Goal: Task Accomplishment & Management: Use online tool/utility

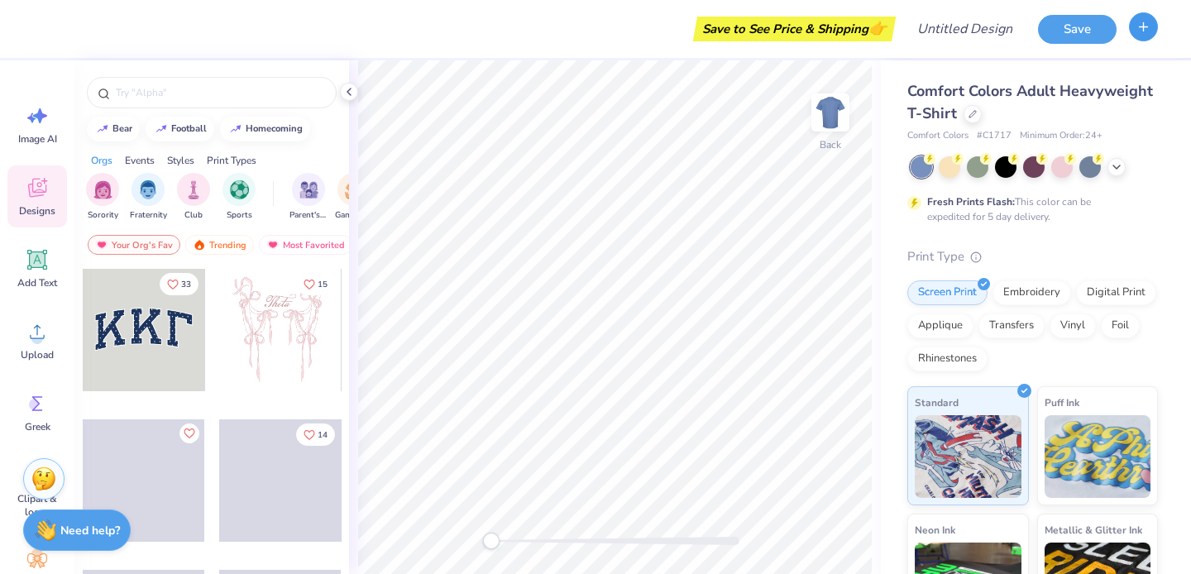
click at [1144, 26] on line "button" at bounding box center [1144, 26] width 8 height 0
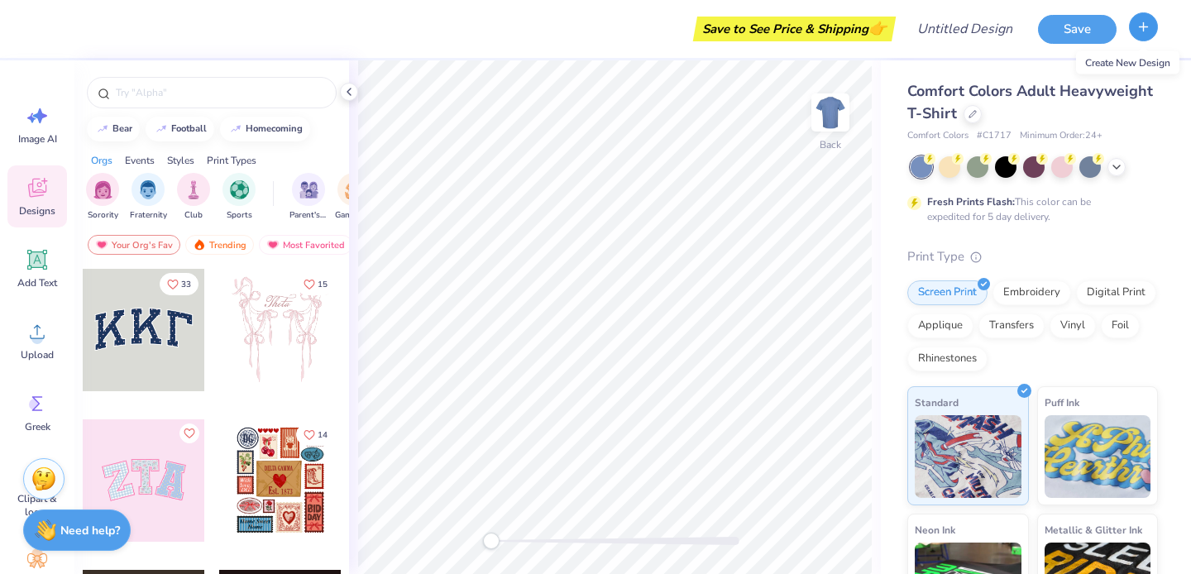
click at [1142, 27] on icon "button" at bounding box center [1143, 27] width 14 height 14
click at [348, 88] on icon at bounding box center [348, 91] width 13 height 13
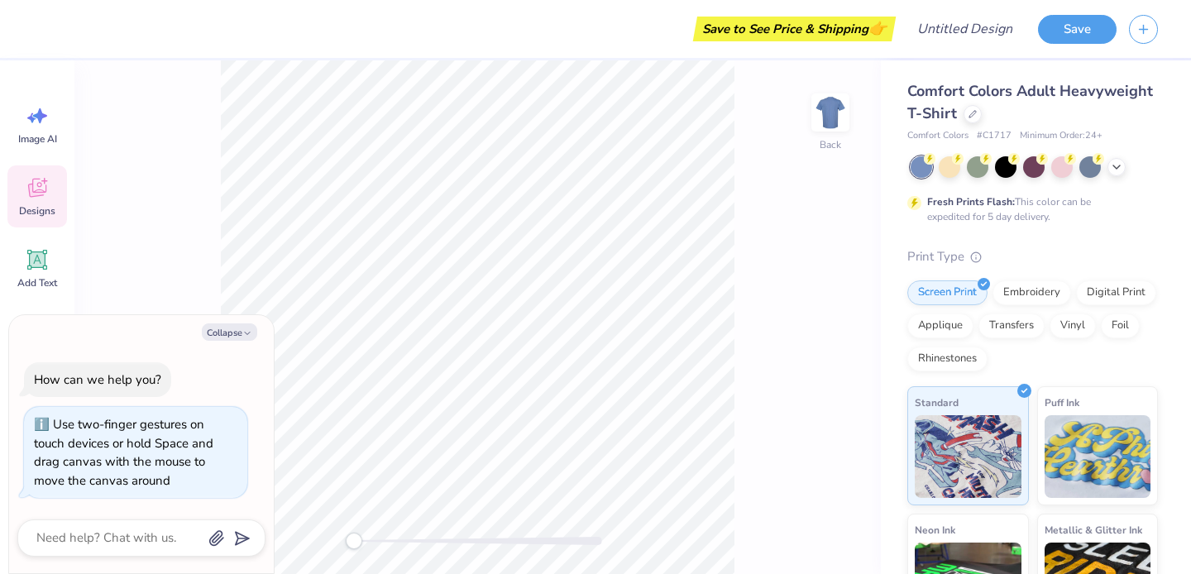
drag, startPoint x: 360, startPoint y: 546, endPoint x: 100, endPoint y: 505, distance: 263.0
click at [102, 505] on body "Save to See Price & Shipping 👉 Design Title Save Image AI Designs Add Text Uplo…" at bounding box center [595, 287] width 1191 height 574
click at [219, 248] on div "Back" at bounding box center [477, 317] width 806 height 514
click at [185, 236] on div "Back" at bounding box center [477, 317] width 806 height 514
click at [204, 321] on div "Collapse How can we help you? Use two-finger gestures on touch devices or hold …" at bounding box center [141, 444] width 265 height 259
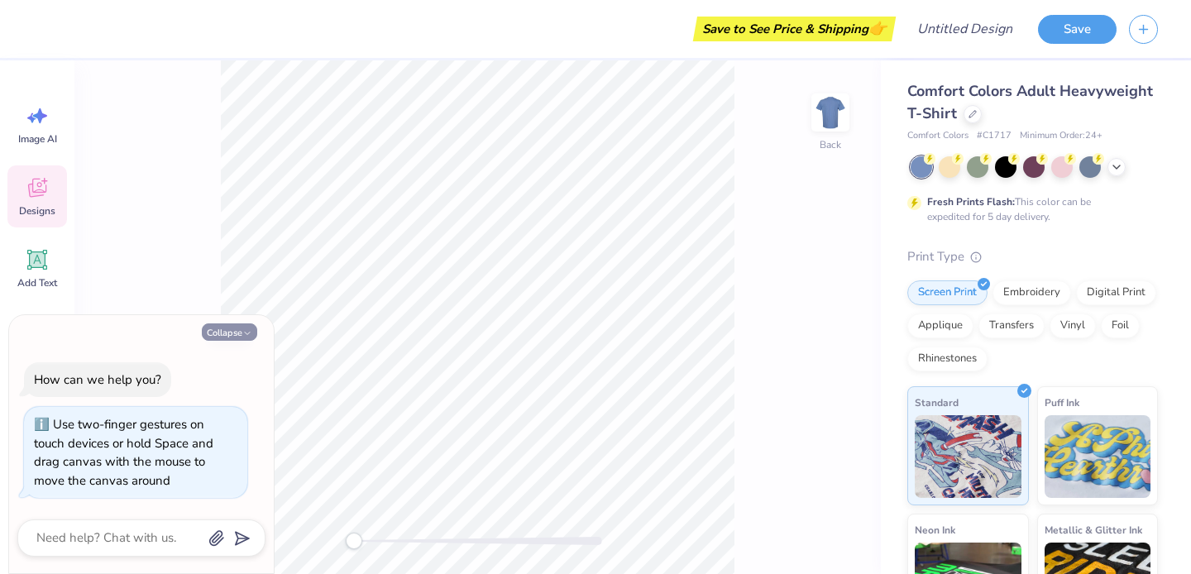
click at [232, 334] on button "Collapse" at bounding box center [229, 331] width 55 height 17
type textarea "x"
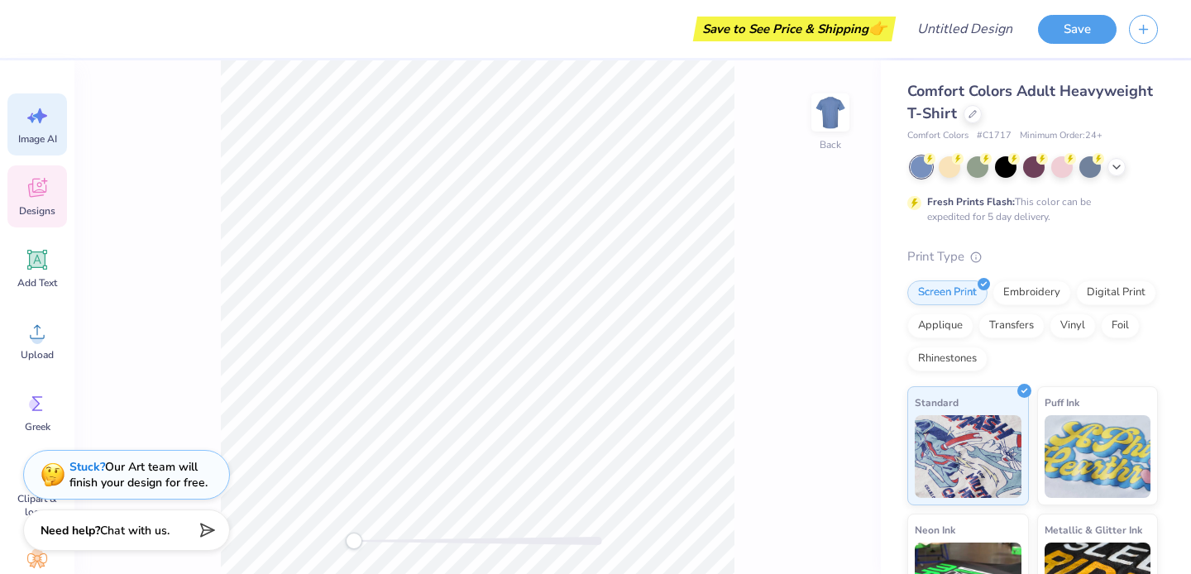
click at [36, 131] on div "Image AI" at bounding box center [37, 124] width 60 height 62
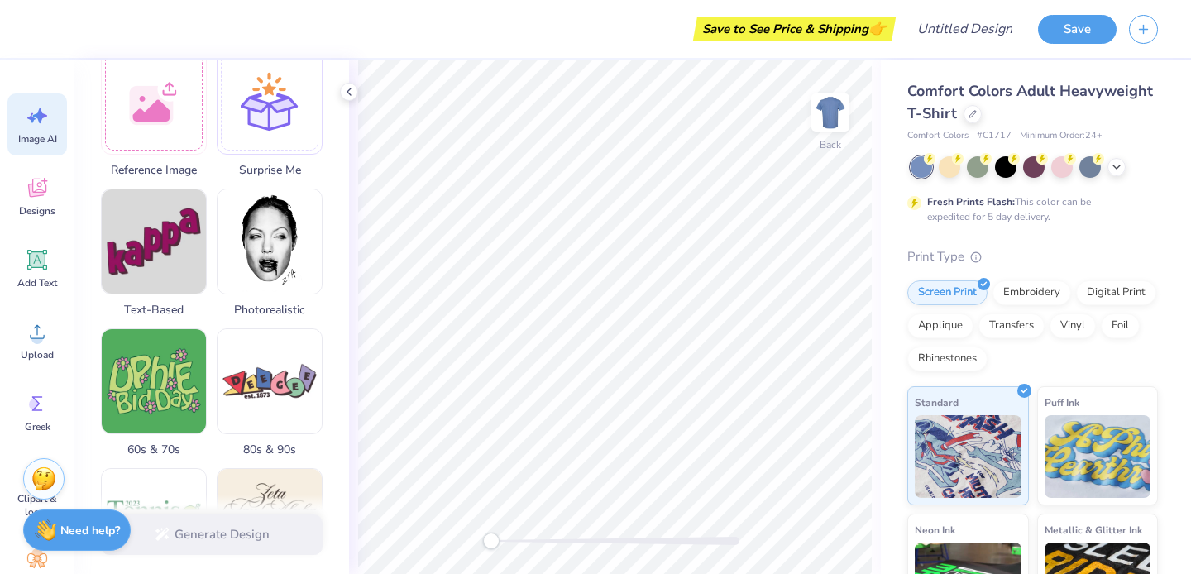
scroll to position [854, 0]
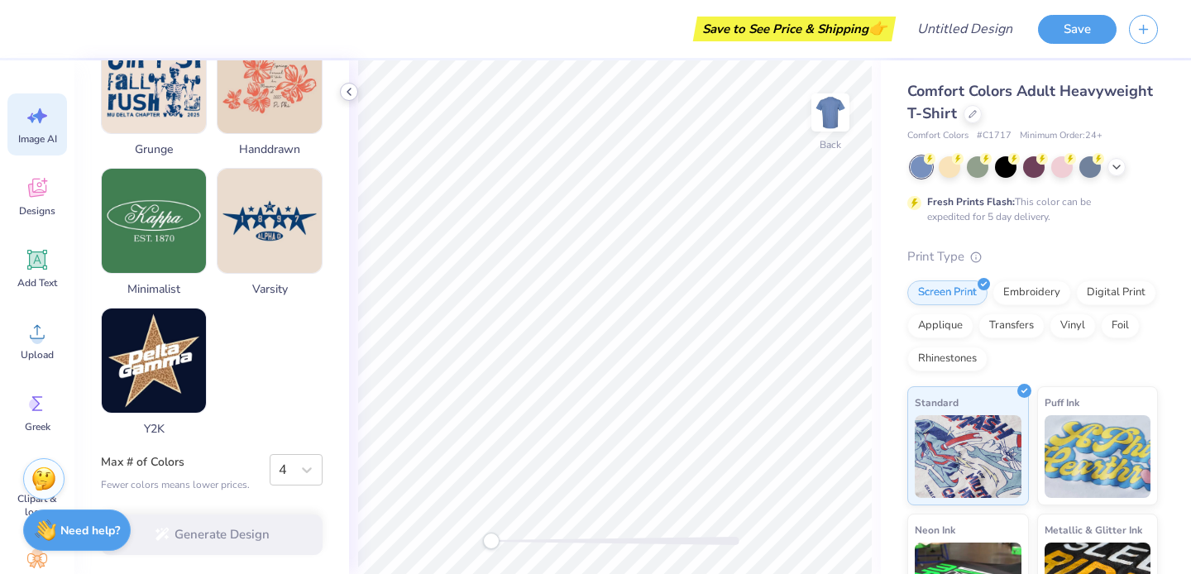
click at [350, 91] on icon at bounding box center [348, 91] width 13 height 13
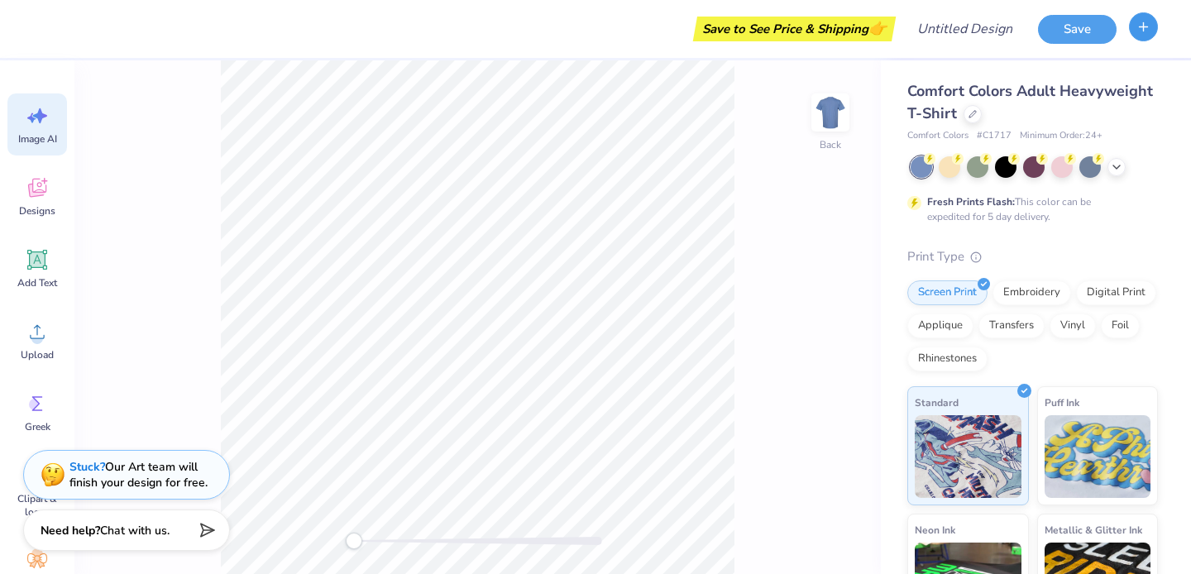
click at [1153, 26] on button "button" at bounding box center [1143, 26] width 29 height 29
click at [1142, 23] on icon "button" at bounding box center [1143, 27] width 14 height 14
click at [1117, 167] on icon at bounding box center [1116, 165] width 13 height 13
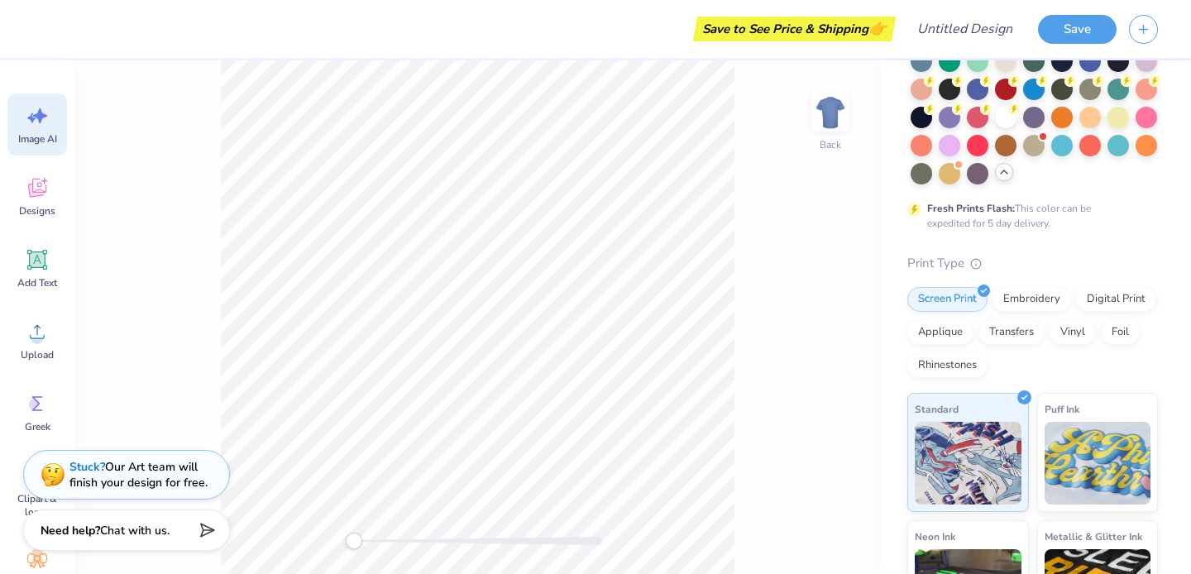
scroll to position [0, 0]
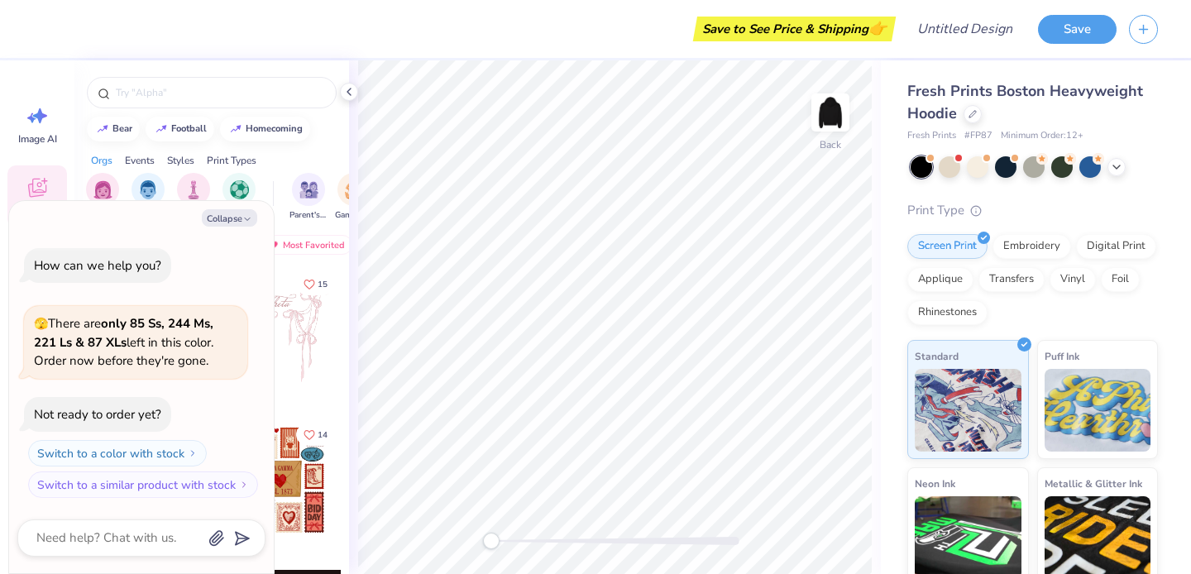
click at [347, 100] on div at bounding box center [349, 92] width 18 height 18
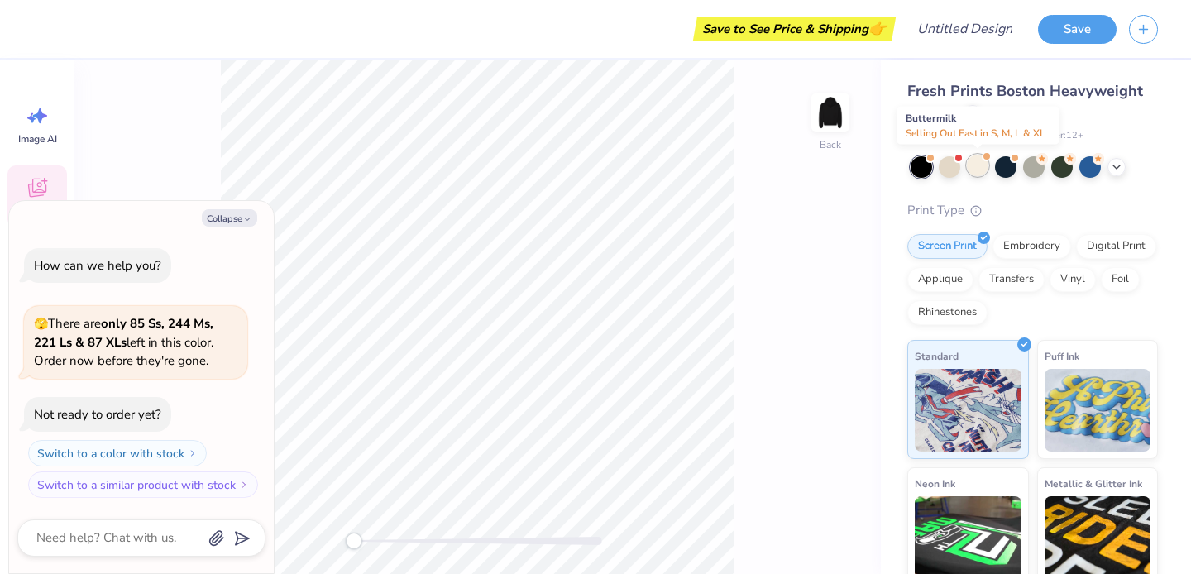
click at [968, 162] on div at bounding box center [978, 166] width 22 height 22
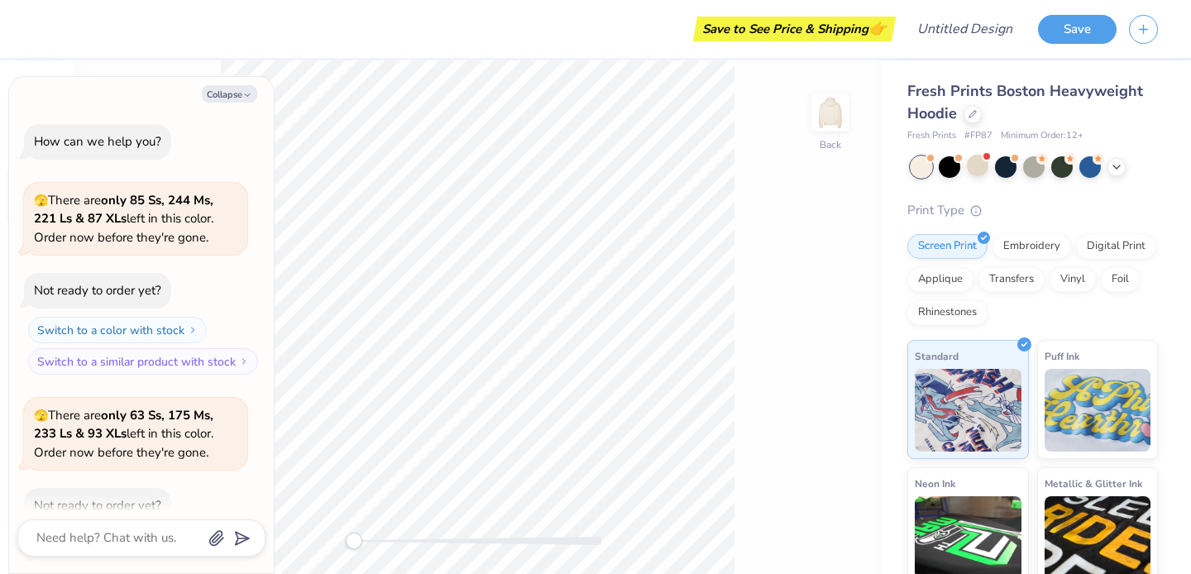
scroll to position [91, 0]
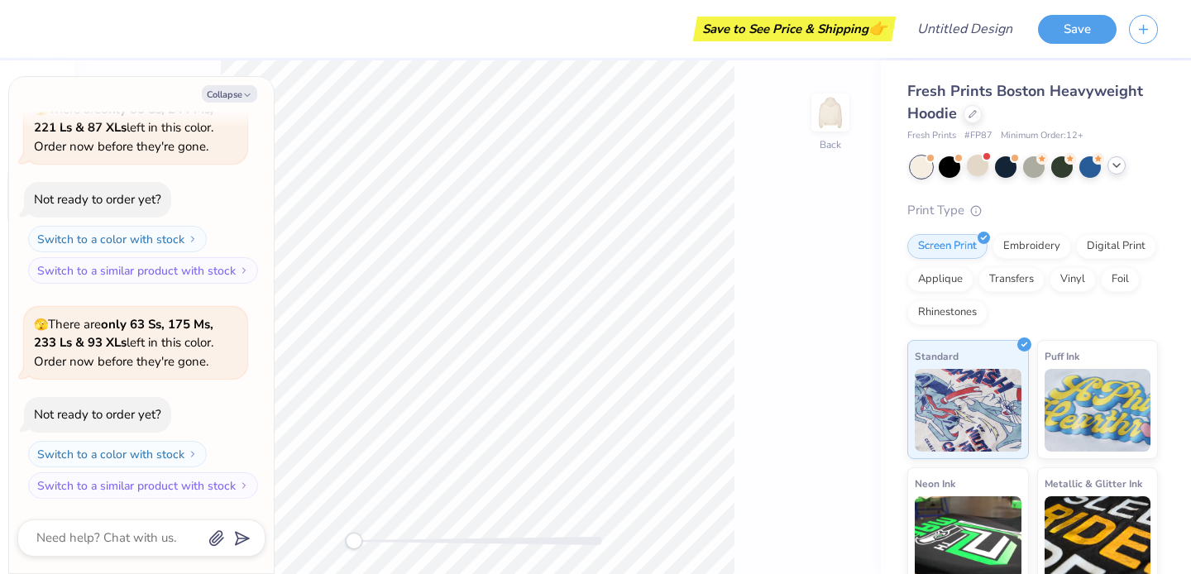
click at [1109, 164] on div at bounding box center [1116, 165] width 18 height 18
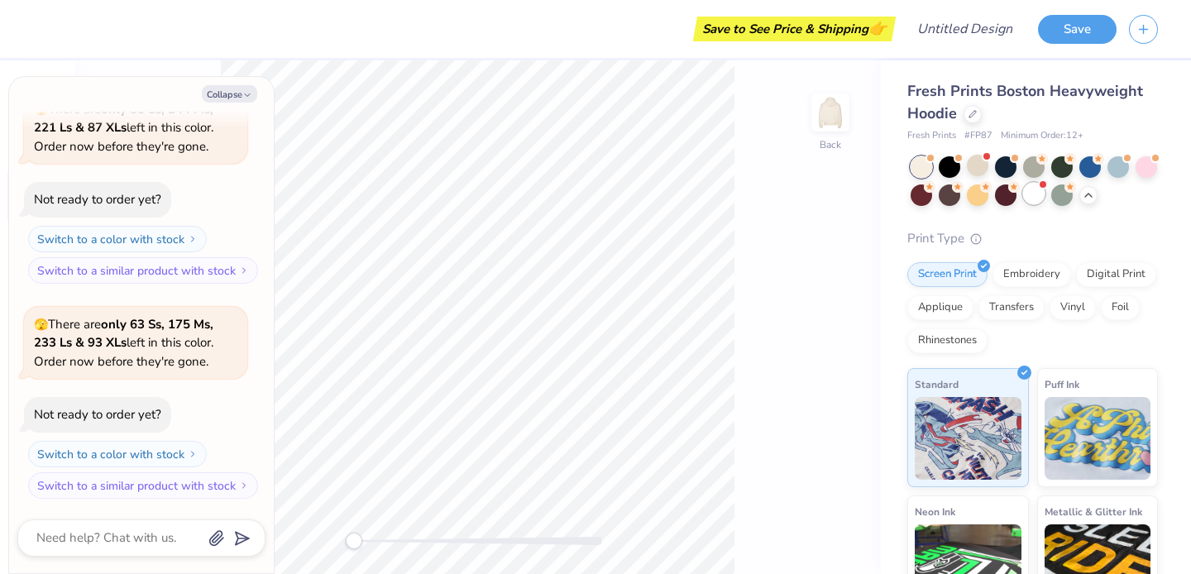
click at [1036, 195] on div at bounding box center [1034, 194] width 22 height 22
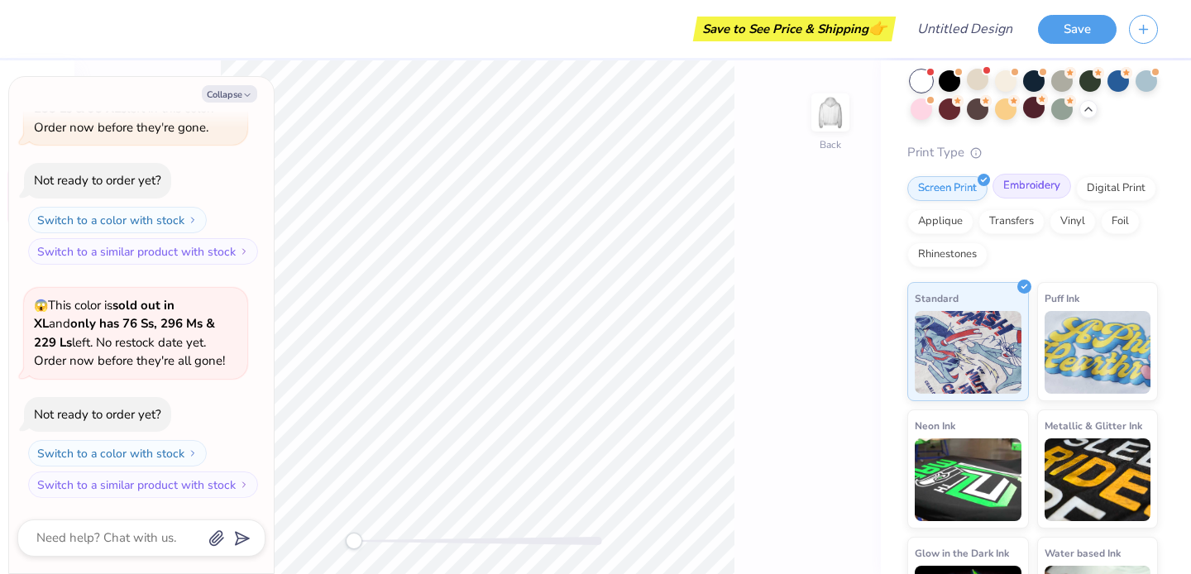
scroll to position [87, 0]
click at [240, 94] on button "Collapse" at bounding box center [229, 93] width 55 height 17
type textarea "x"
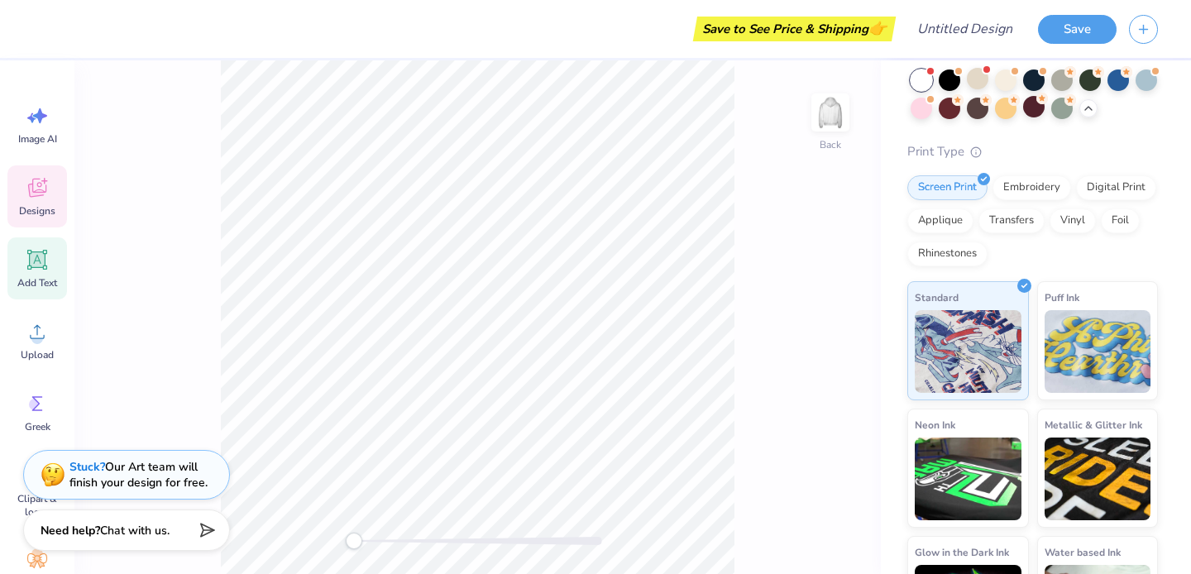
click at [38, 259] on icon at bounding box center [38, 260] width 16 height 16
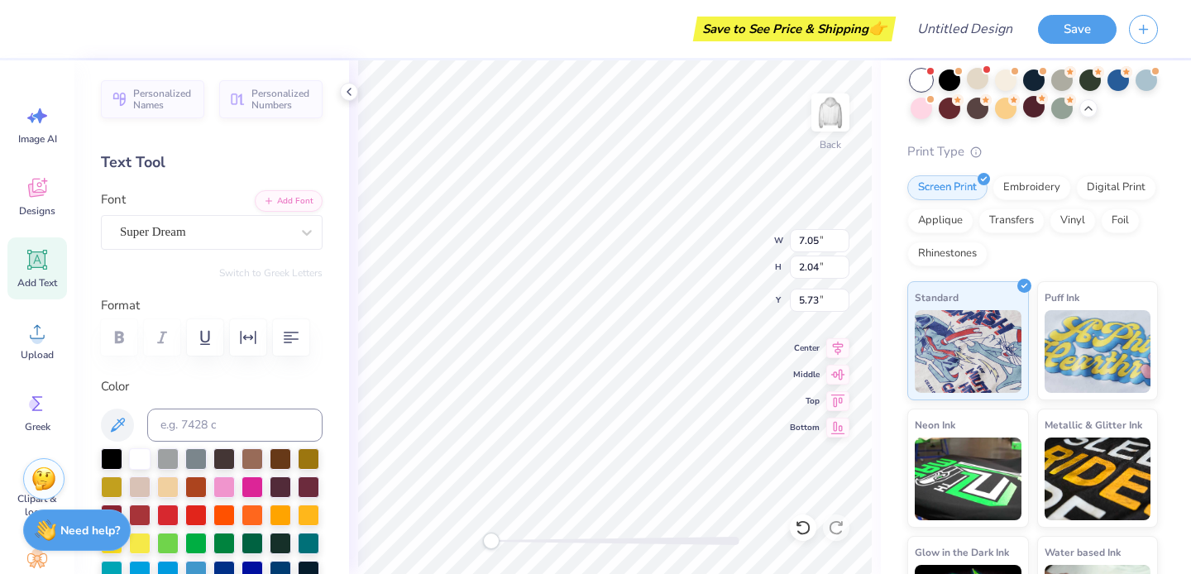
scroll to position [0, 2]
type textarea "somerset"
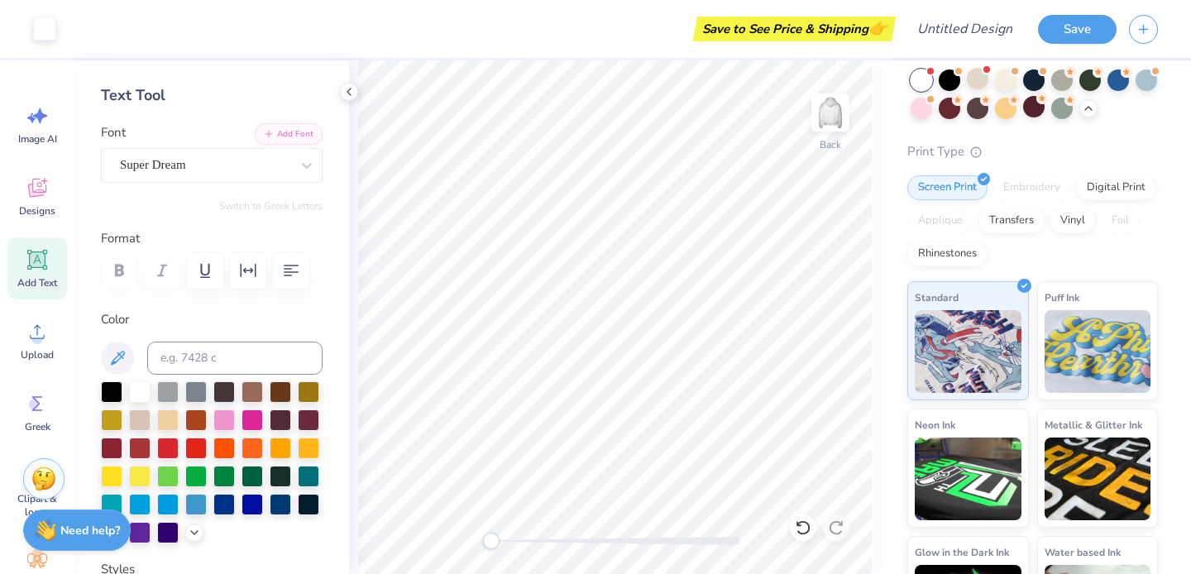
scroll to position [0, 0]
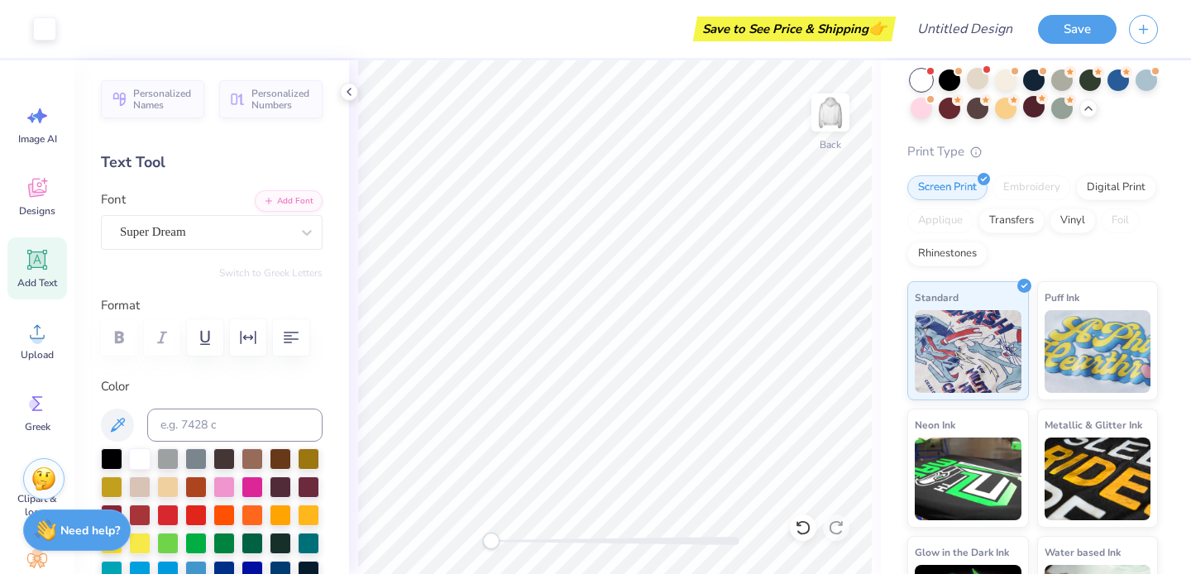
click at [236, 127] on div "Personalized Names Personalized Numbers Text Tool Add Font Font Super Dream Swi…" at bounding box center [211, 317] width 275 height 514
drag, startPoint x: 35, startPoint y: 243, endPoint x: 35, endPoint y: 252, distance: 9.1
click at [35, 243] on div "Add Text" at bounding box center [37, 268] width 60 height 62
click at [35, 270] on icon at bounding box center [37, 259] width 25 height 25
type textarea "l"
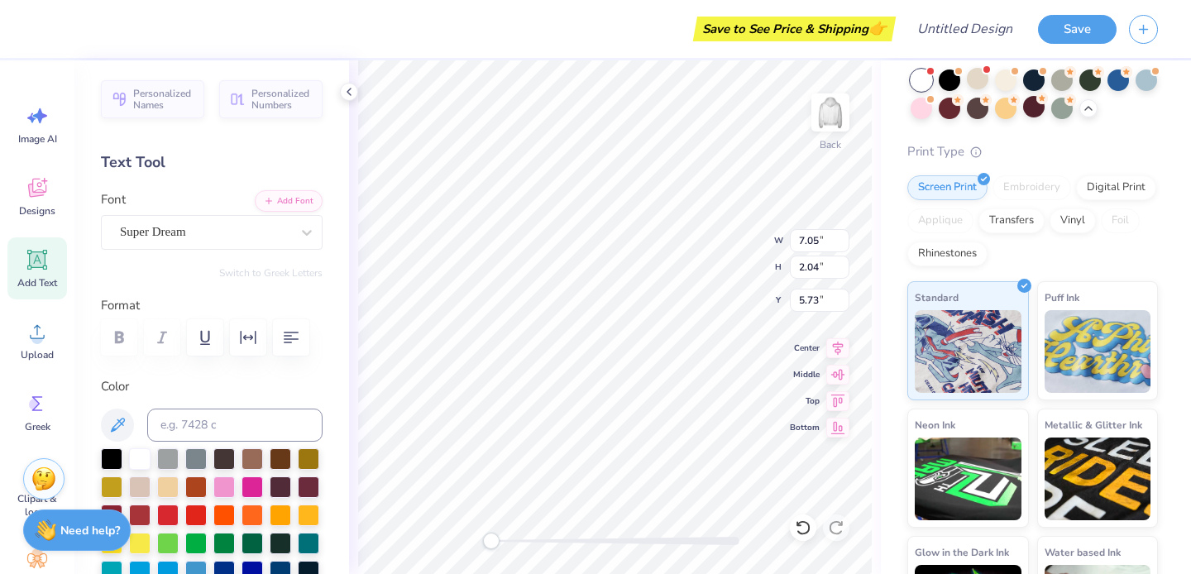
type textarea "TET"
